Goal: Transaction & Acquisition: Download file/media

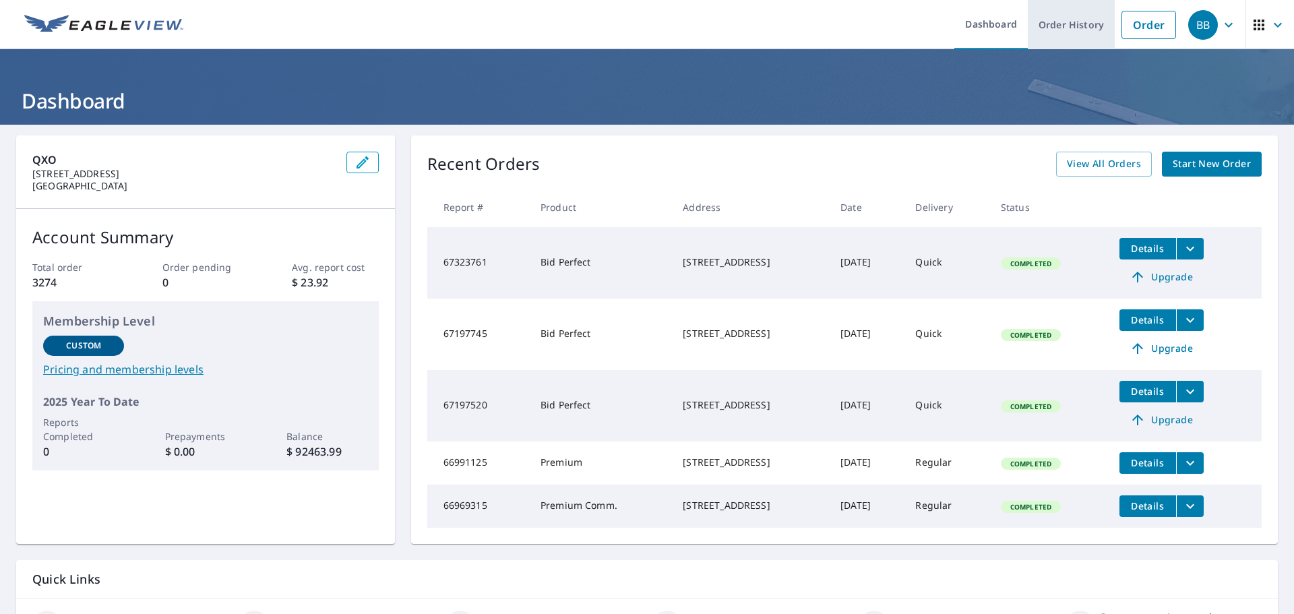
click at [1045, 28] on link "Order History" at bounding box center [1071, 24] width 87 height 49
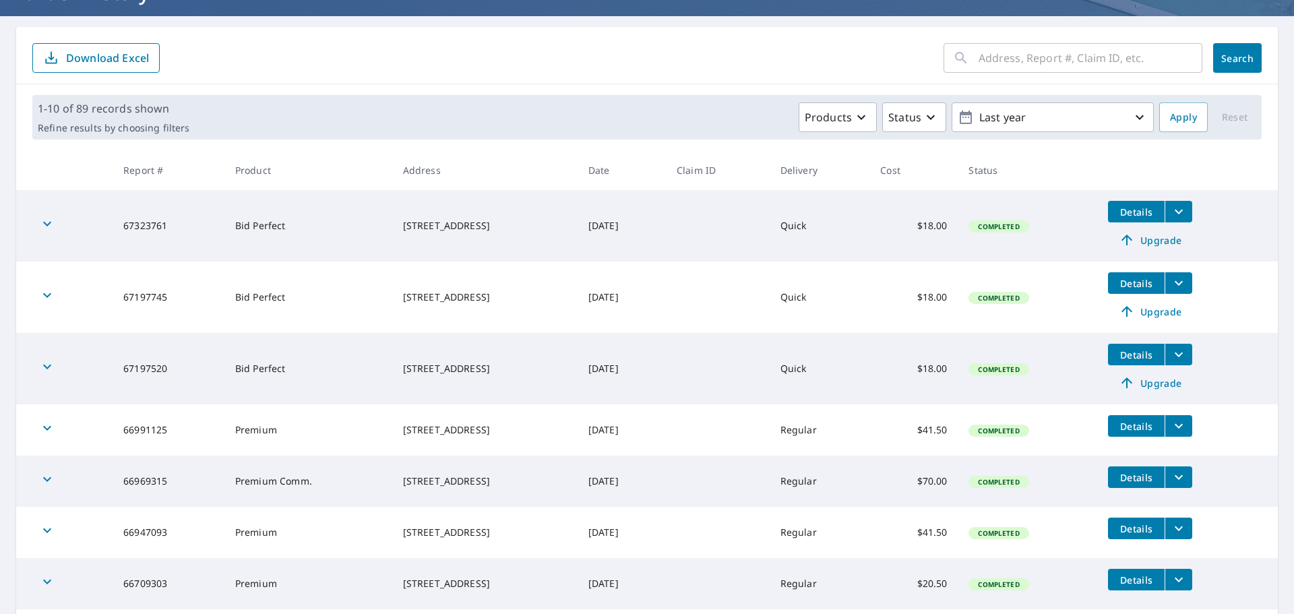
scroll to position [13, 0]
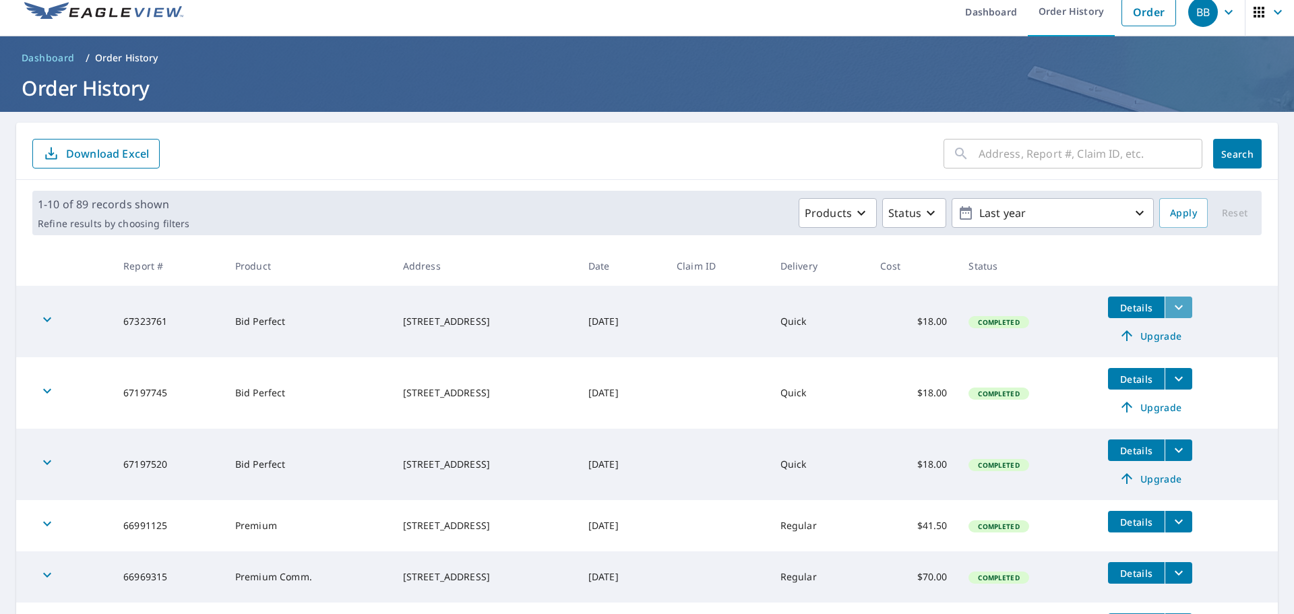
click at [1184, 309] on icon "filesDropdownBtn-67323761" at bounding box center [1179, 307] width 16 height 16
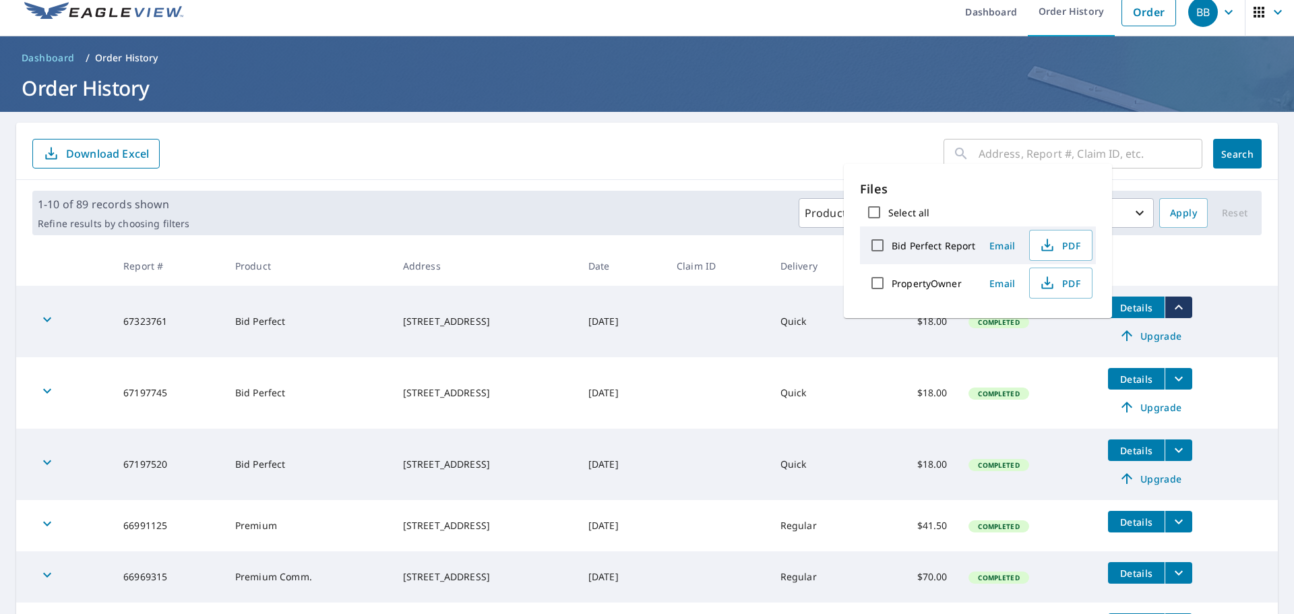
click at [1184, 309] on icon "filesDropdownBtn-67323761" at bounding box center [1179, 307] width 16 height 16
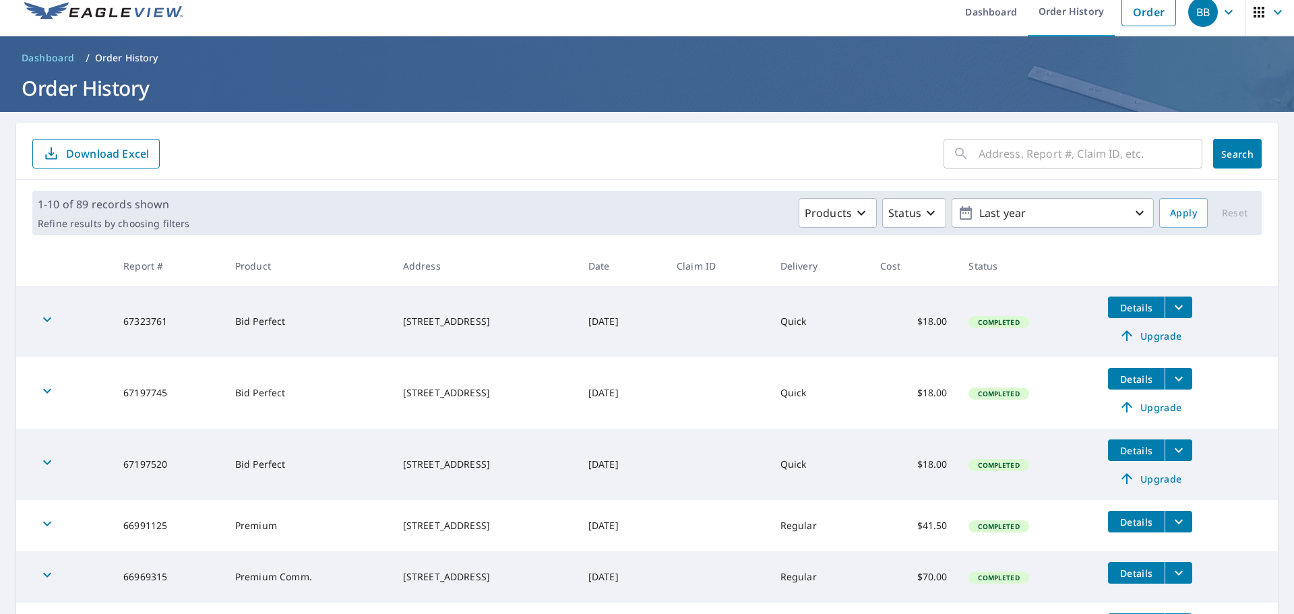
click at [129, 330] on td "67323761" at bounding box center [169, 321] width 112 height 71
click at [135, 323] on td "67323761" at bounding box center [169, 321] width 112 height 71
click at [49, 318] on icon "button" at bounding box center [47, 319] width 16 height 16
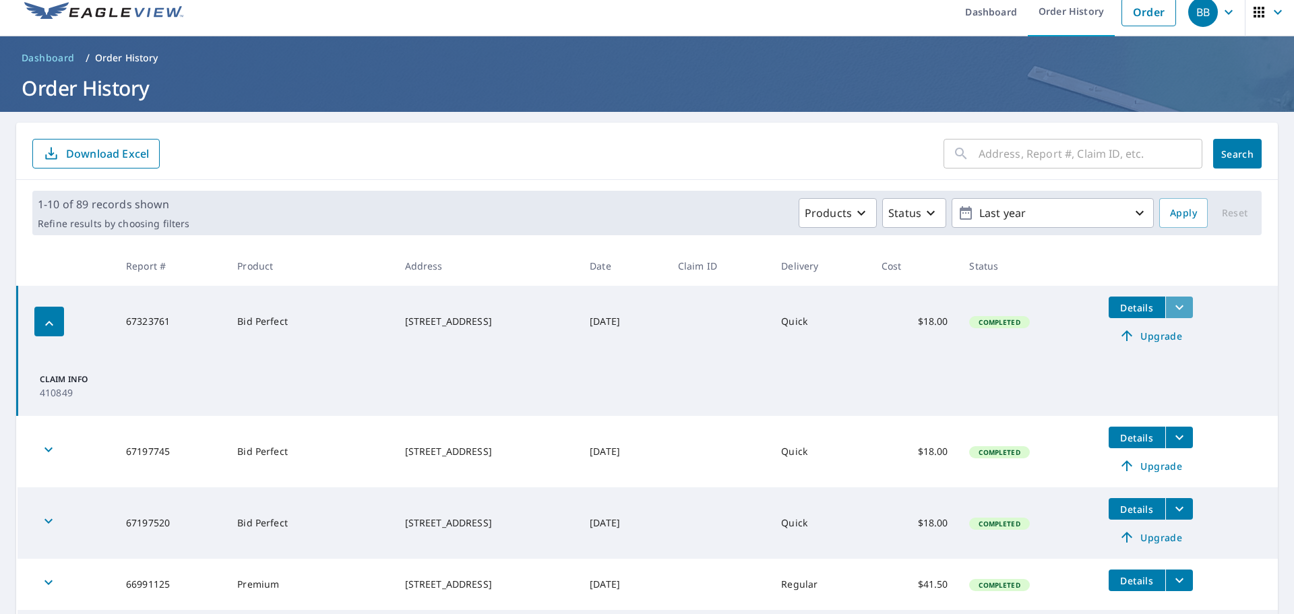
click at [1187, 306] on icon "filesDropdownBtn-67323761" at bounding box center [1179, 307] width 16 height 16
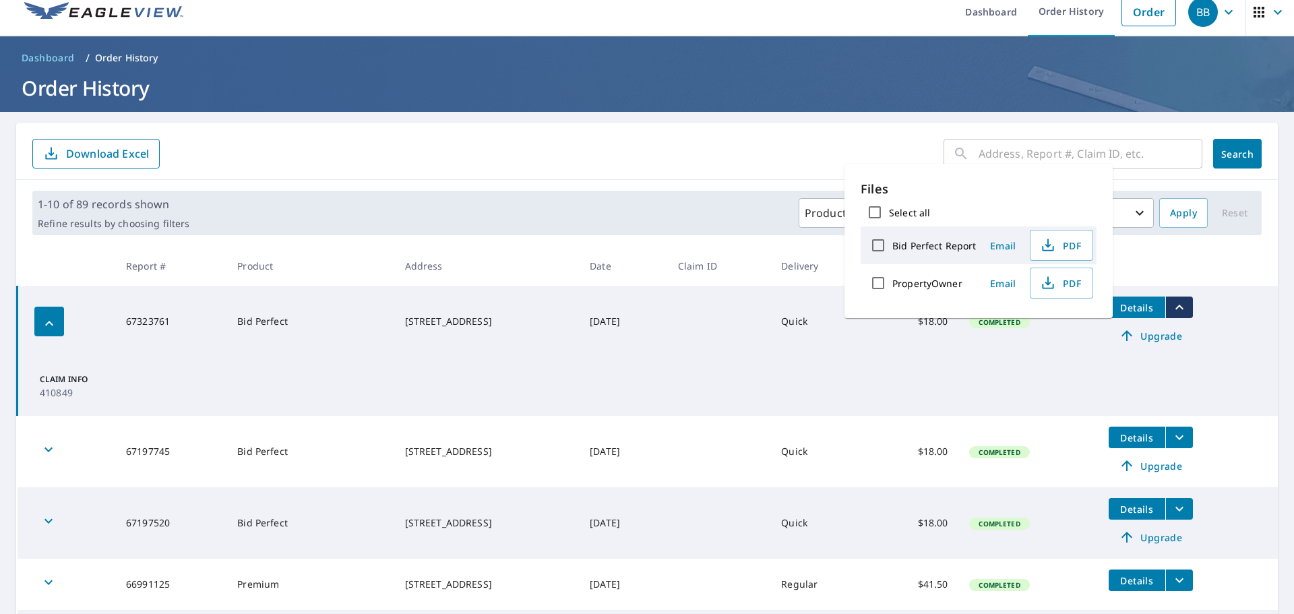
click at [647, 340] on td "[DATE]" at bounding box center [623, 321] width 88 height 71
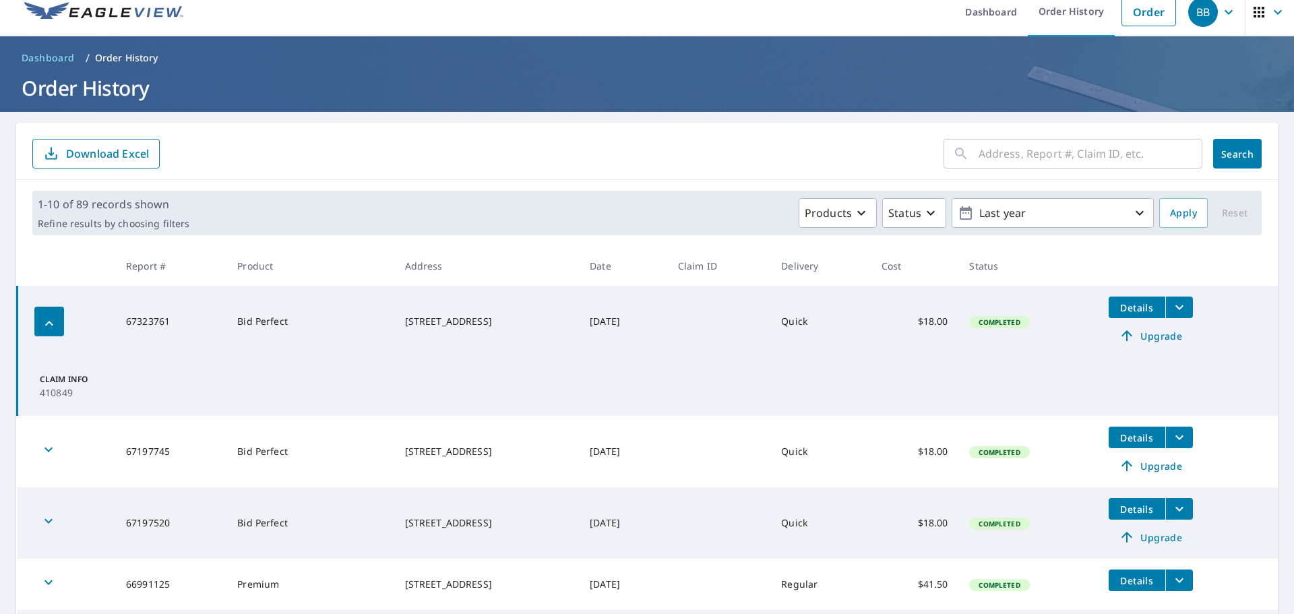
click at [1187, 307] on icon "filesDropdownBtn-67323761" at bounding box center [1179, 307] width 16 height 16
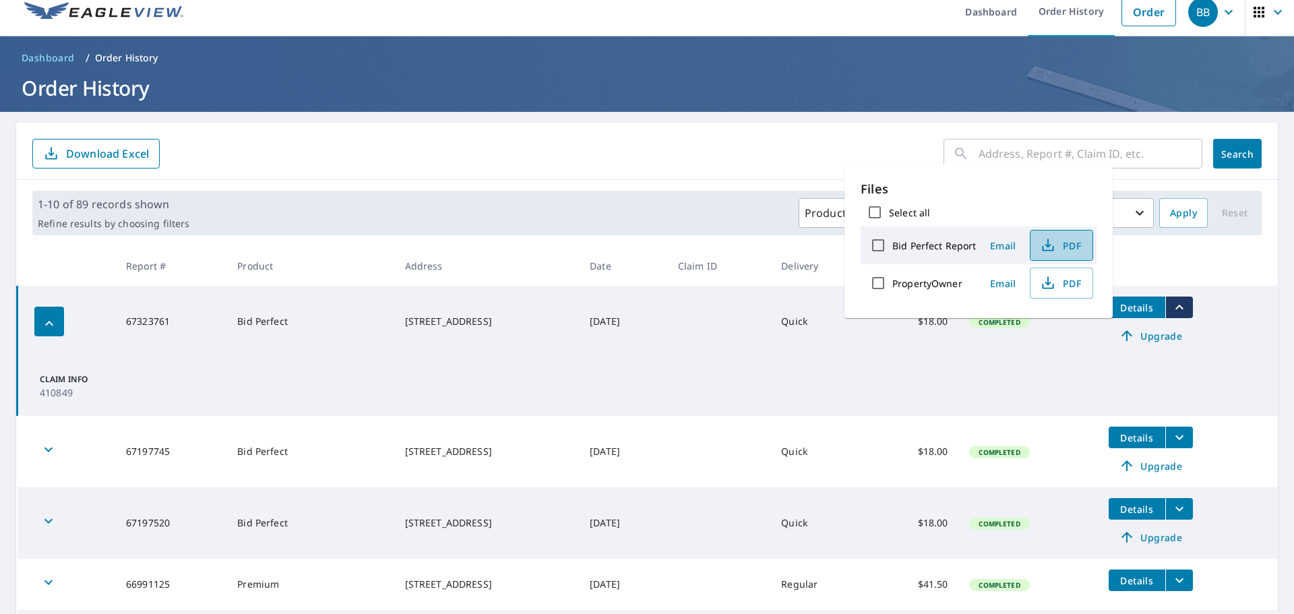
click at [1056, 243] on span "PDF" at bounding box center [1059, 245] width 43 height 16
click at [1048, 357] on td "Claim Info 410849" at bounding box center [648, 386] width 1261 height 59
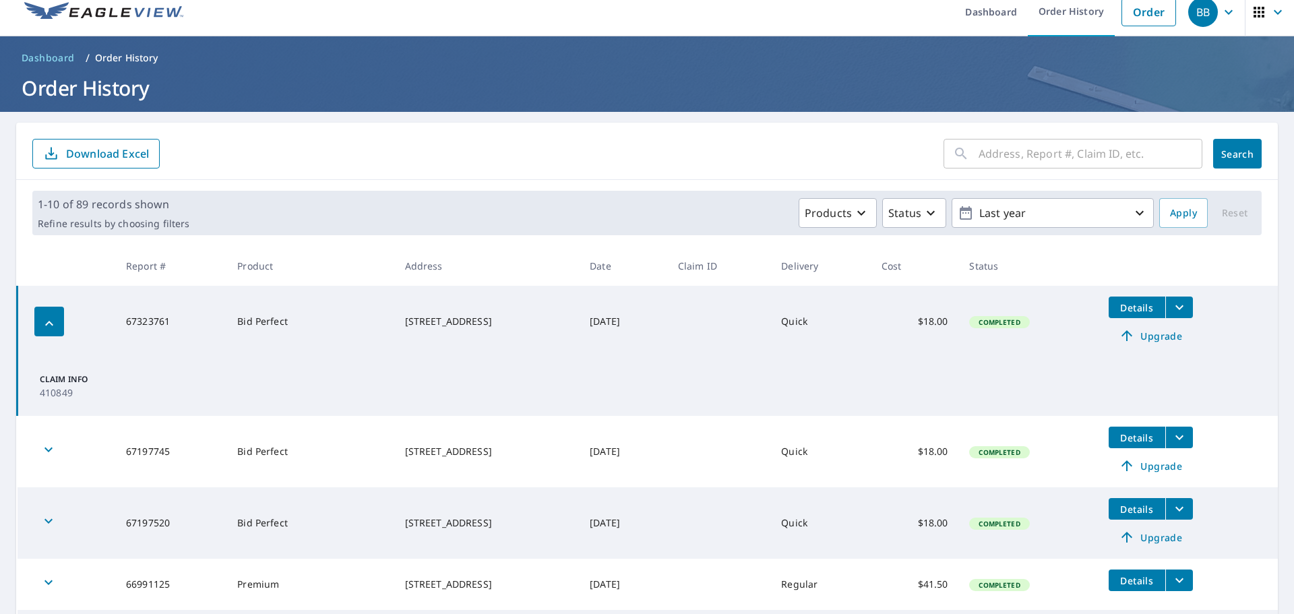
click at [1193, 313] on button "filesDropdownBtn-67323761" at bounding box center [1179, 308] width 28 height 22
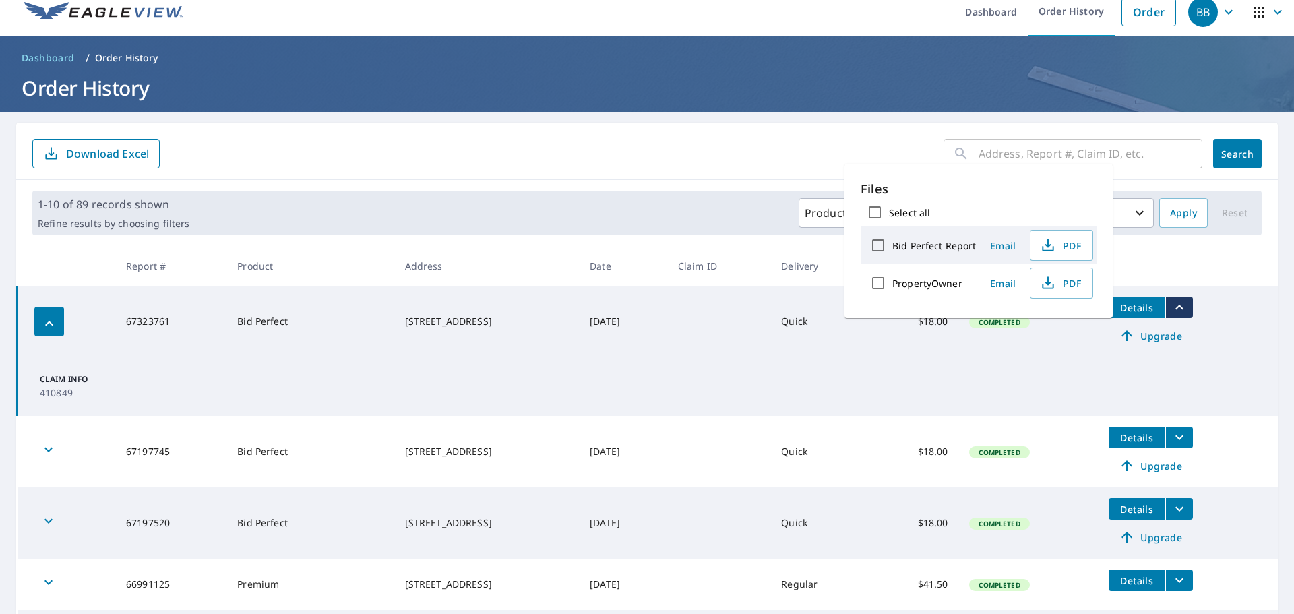
click at [1010, 373] on td "Claim Info 410849" at bounding box center [648, 386] width 1261 height 59
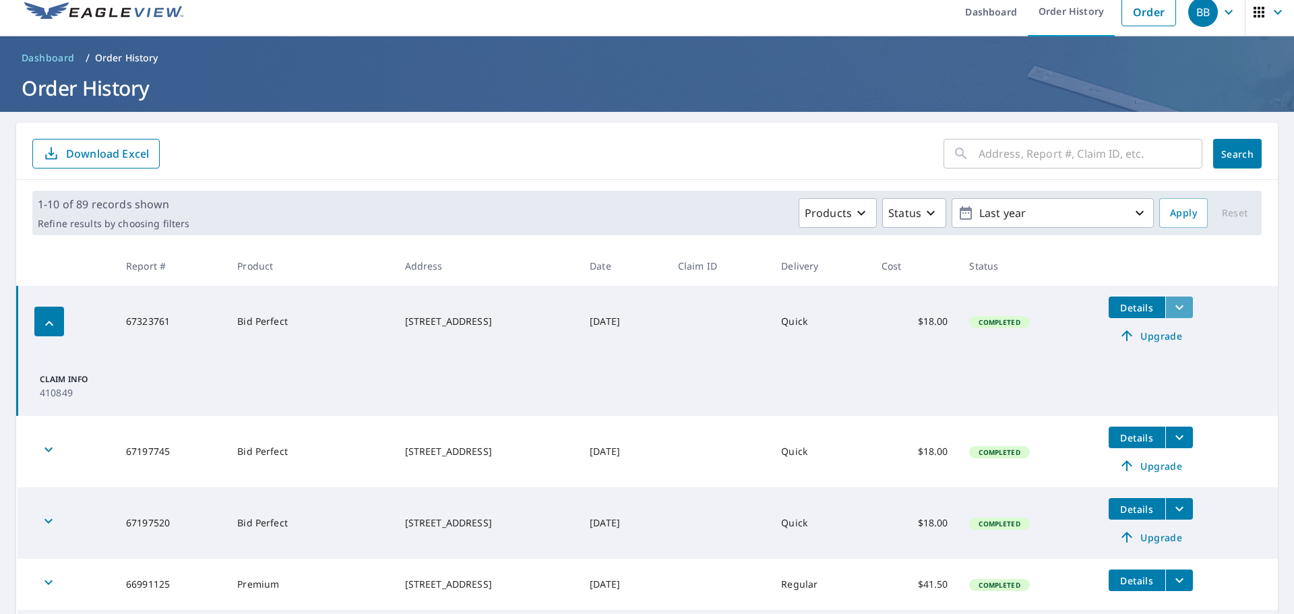
click at [1185, 301] on icon "filesDropdownBtn-67323761" at bounding box center [1179, 307] width 16 height 16
